Goal: Task Accomplishment & Management: Use online tool/utility

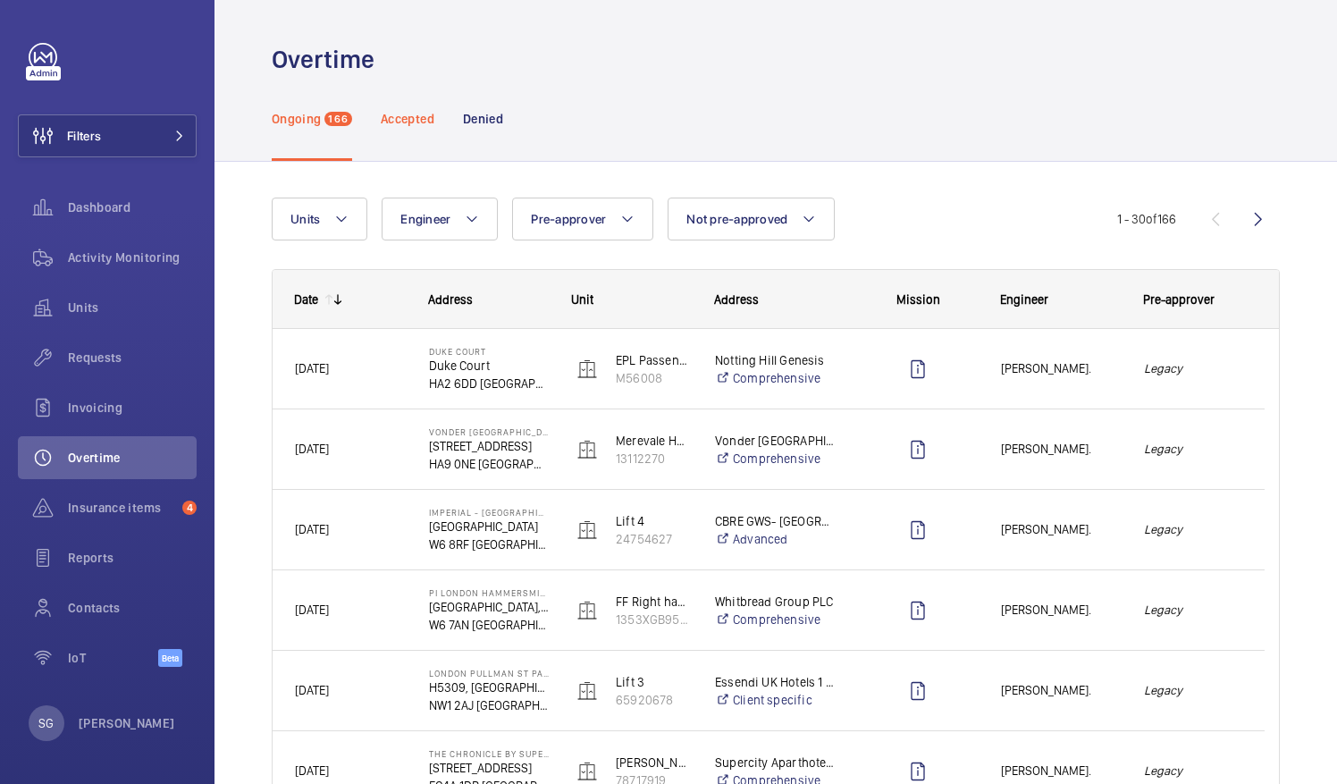
click at [401, 123] on p "Accepted" at bounding box center [408, 119] width 54 height 18
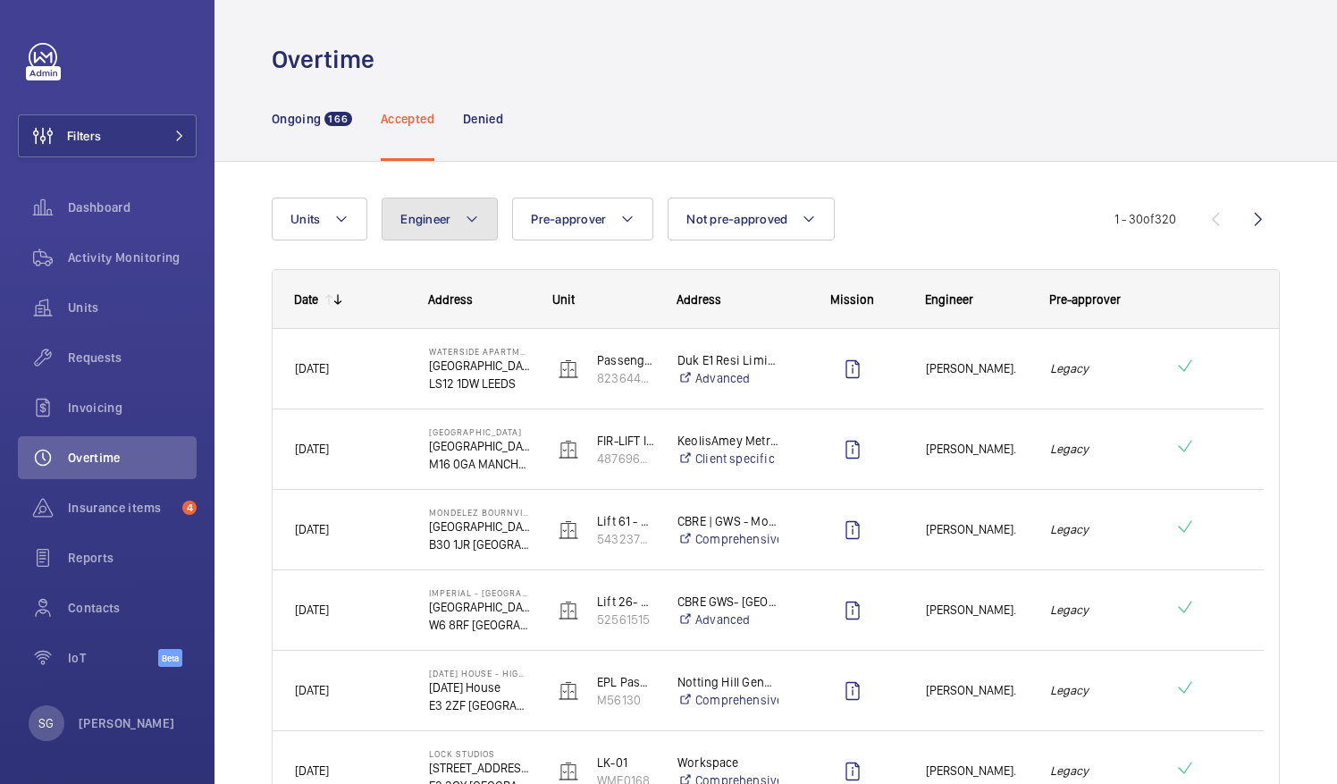
click at [474, 232] on button "Engineer" at bounding box center [440, 218] width 116 height 43
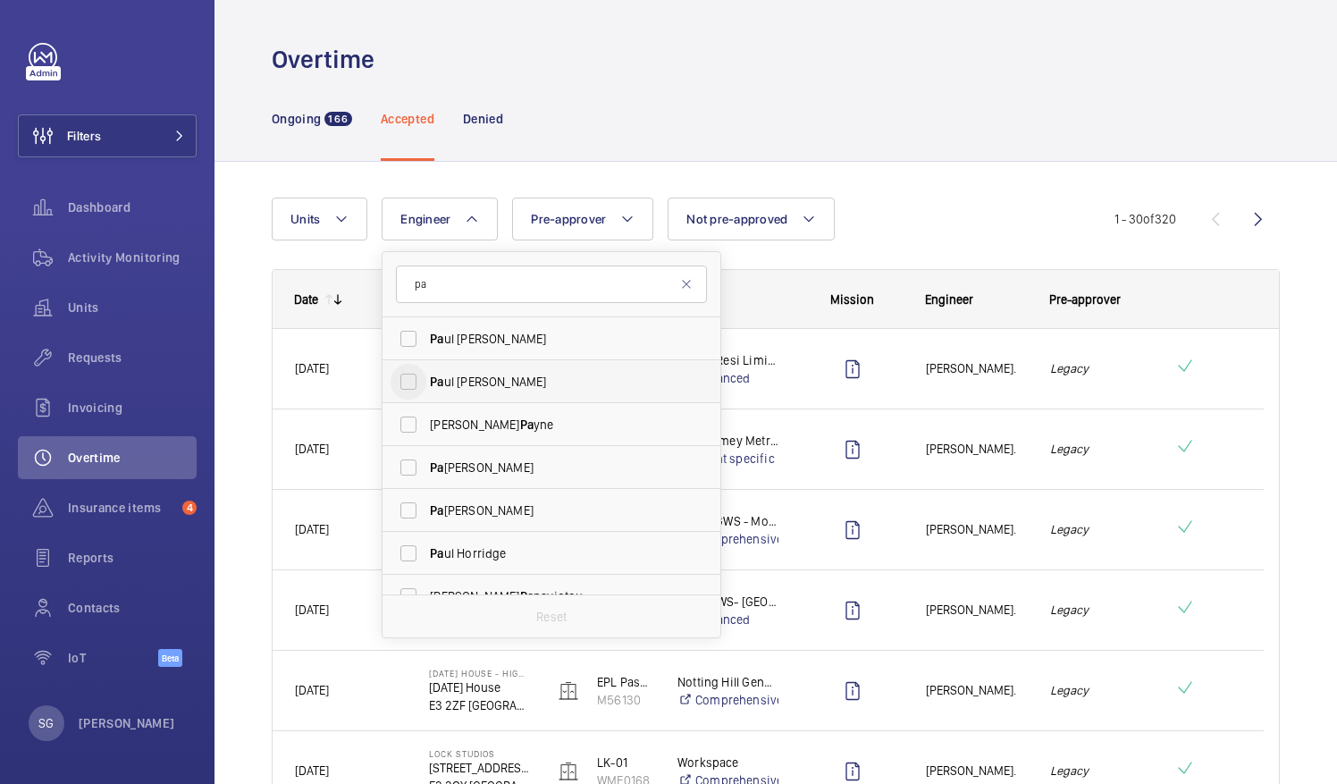
type input "pa"
click at [416, 377] on input "Pa ul [PERSON_NAME]" at bounding box center [408, 382] width 36 height 36
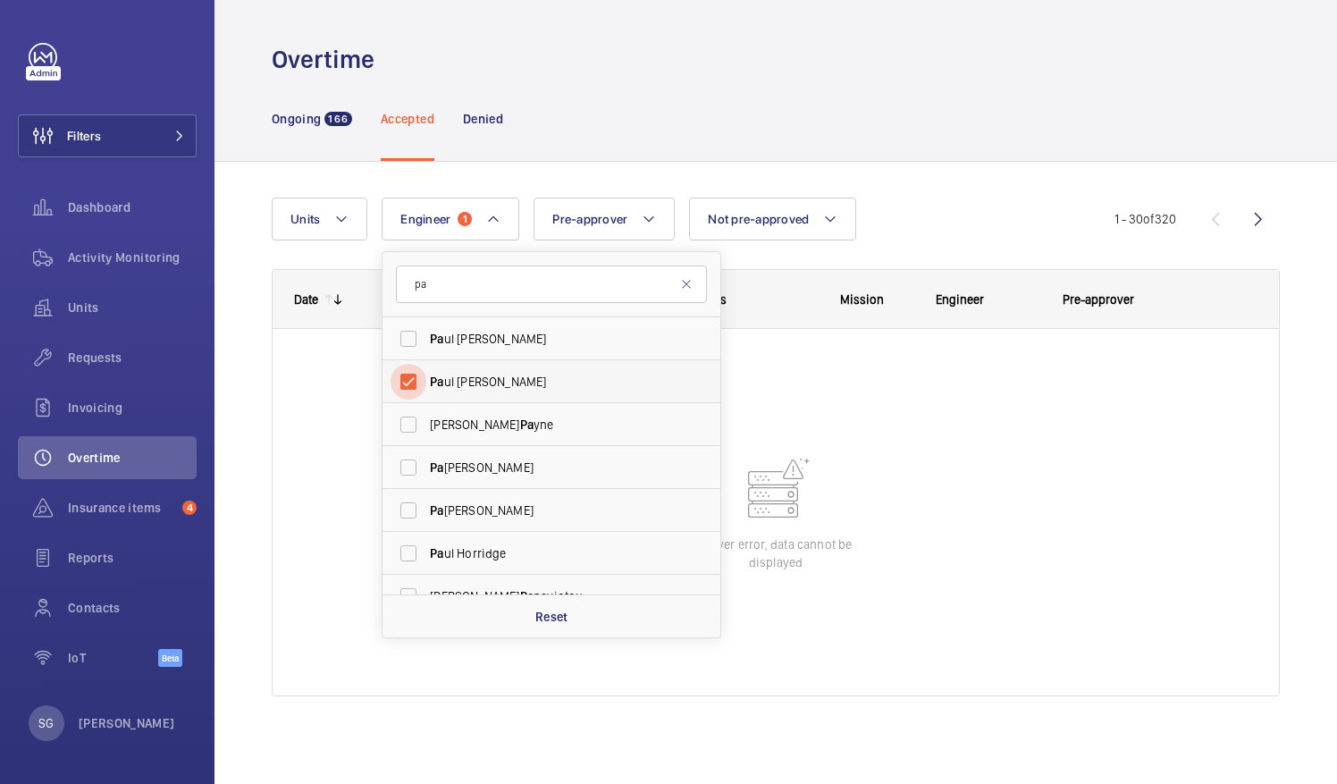
click at [408, 382] on input "Pa ul [PERSON_NAME]" at bounding box center [408, 382] width 36 height 36
checkbox input "false"
click at [967, 118] on div "Ongoing 166 Accepted Denied" at bounding box center [776, 118] width 1008 height 85
